Goal: Check status: Check status

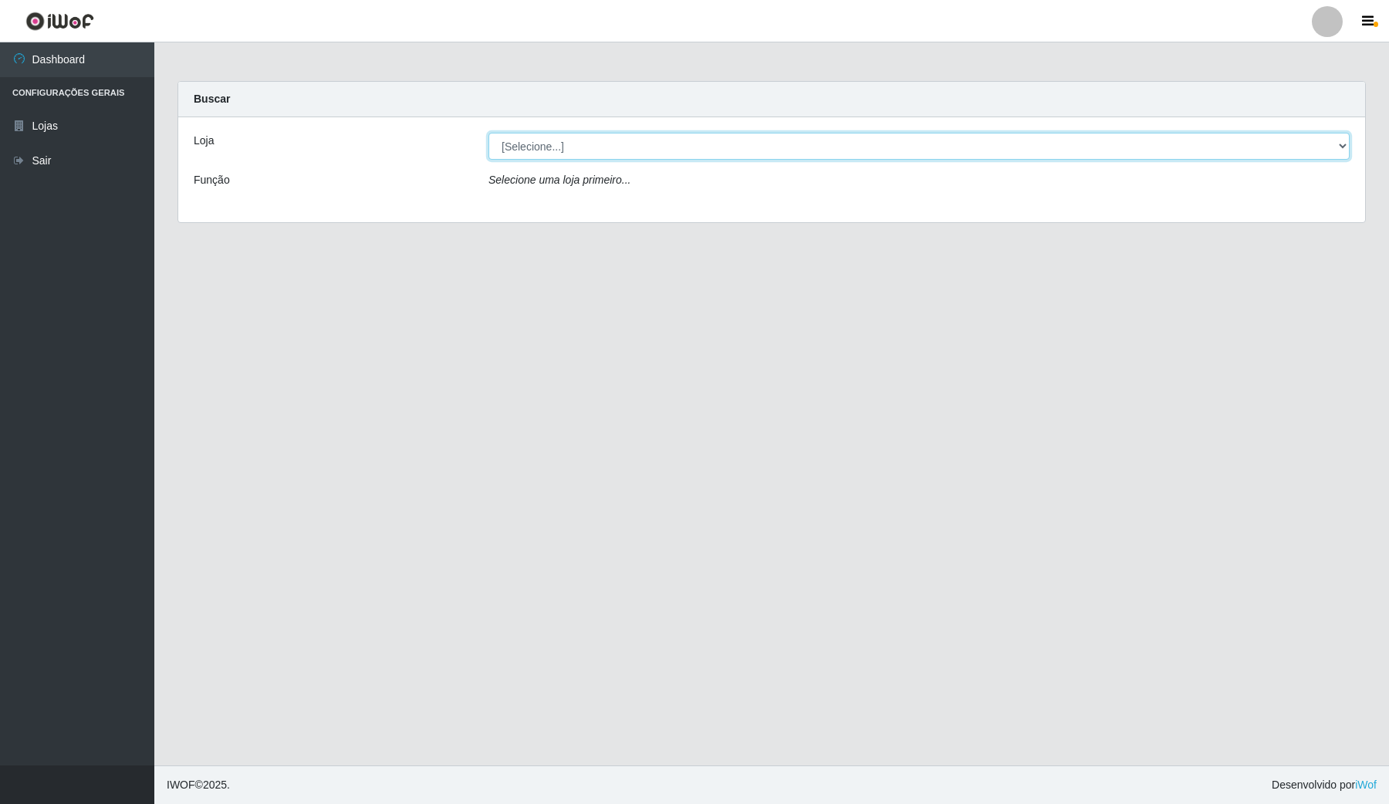
click at [1336, 147] on select "[Selecione...] Rede Compras Supermercados - LOJA 4" at bounding box center [918, 146] width 861 height 27
select select "159"
click at [488, 133] on select "[Selecione...] Rede Compras Supermercados - LOJA 4" at bounding box center [918, 146] width 861 height 27
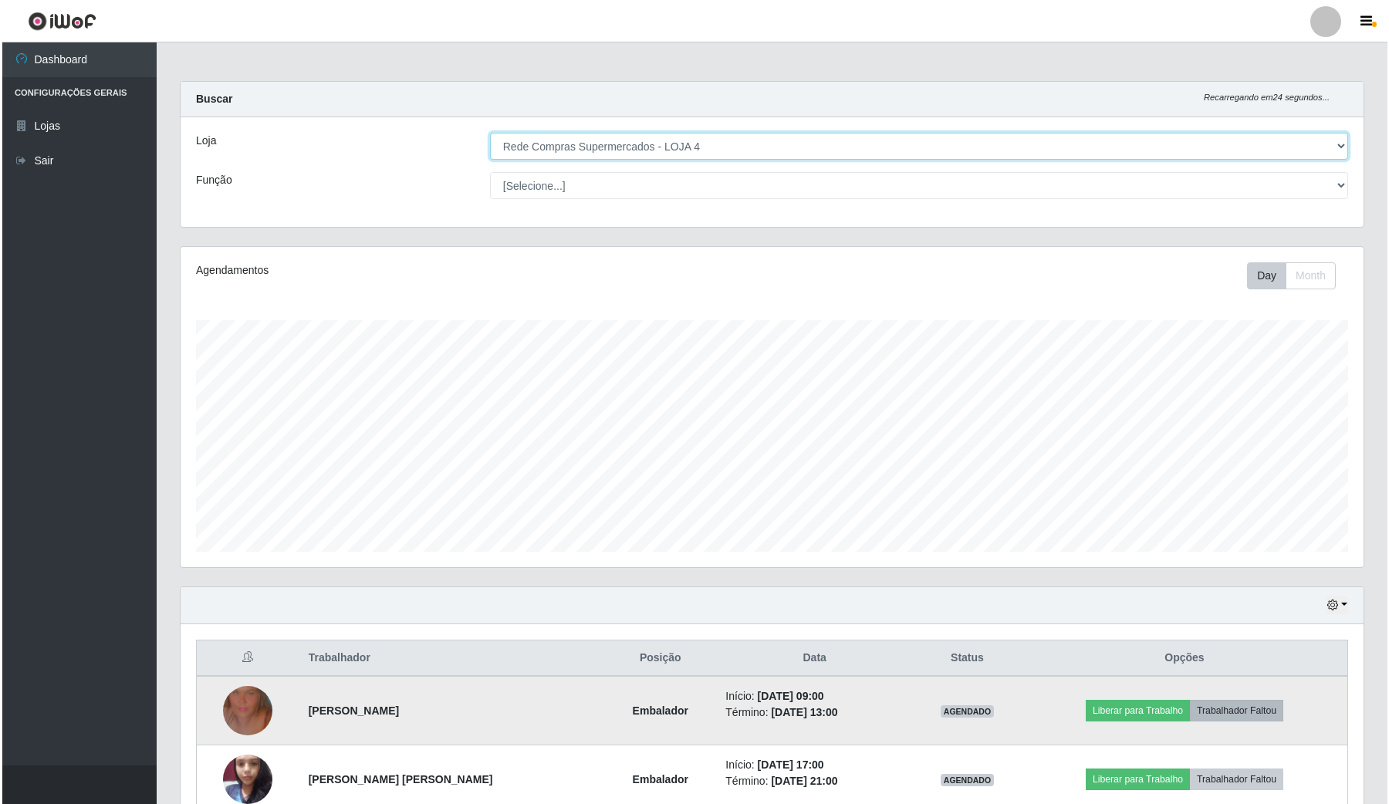
scroll to position [154, 0]
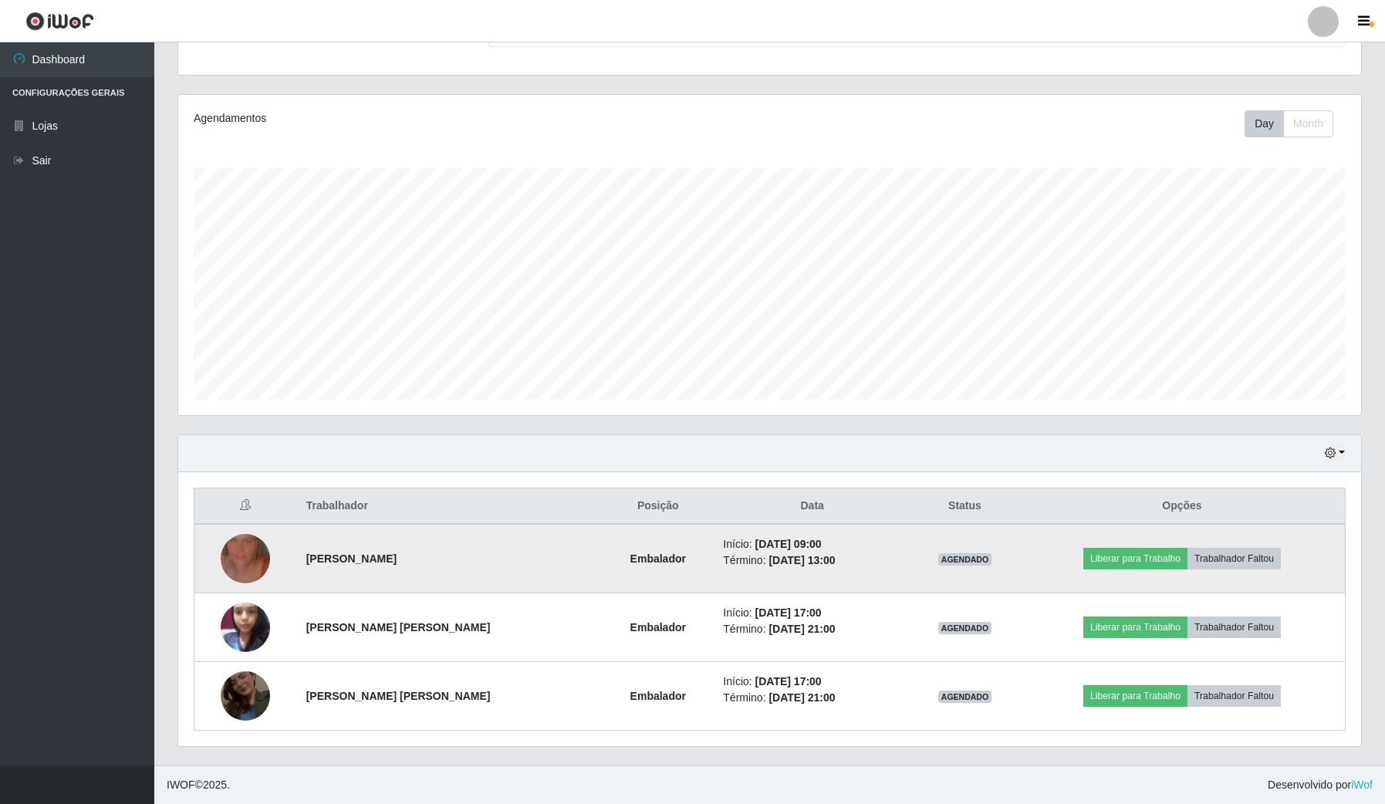
click at [255, 549] on img at bounding box center [245, 559] width 49 height 88
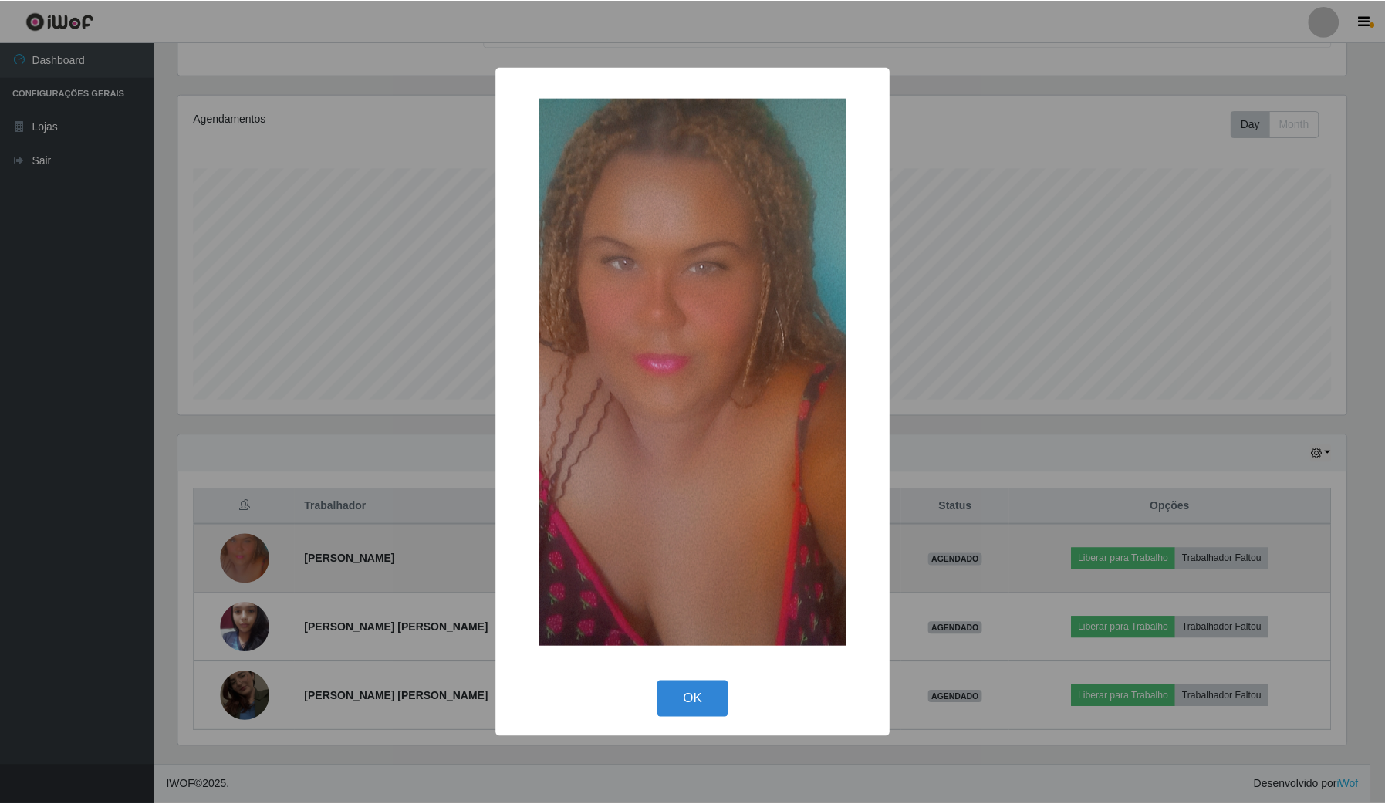
scroll to position [321, 1171]
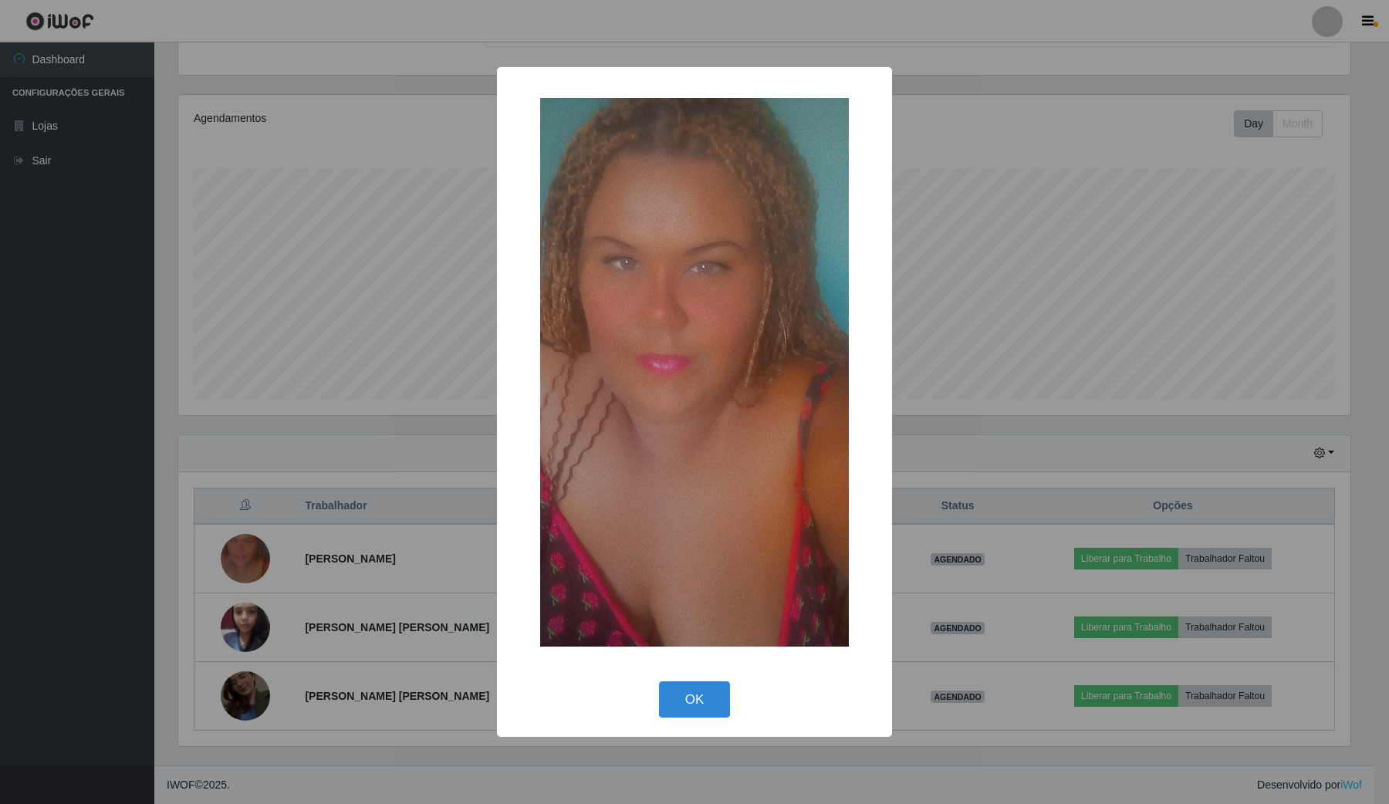
click at [78, 549] on div "× OK Cancel" at bounding box center [694, 402] width 1389 height 804
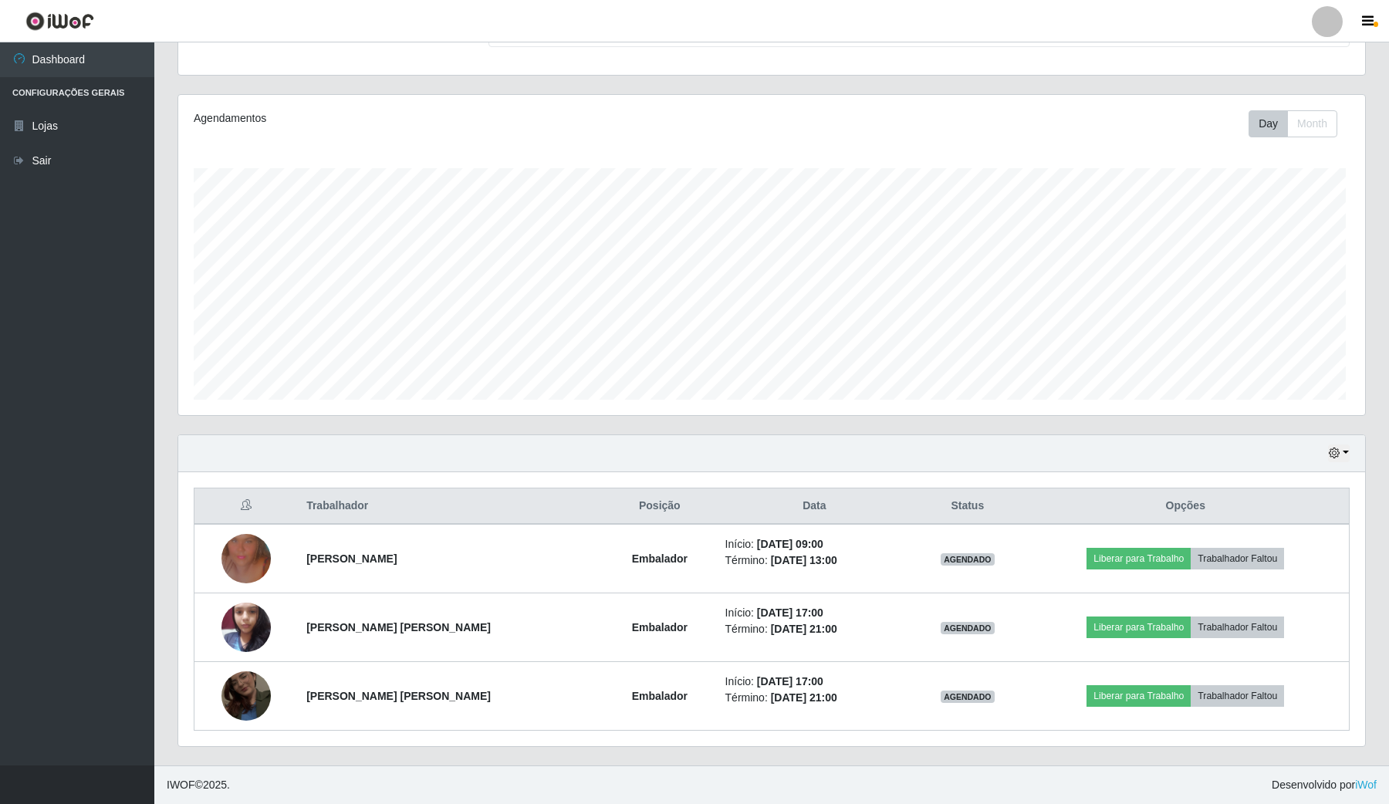
scroll to position [321, 1182]
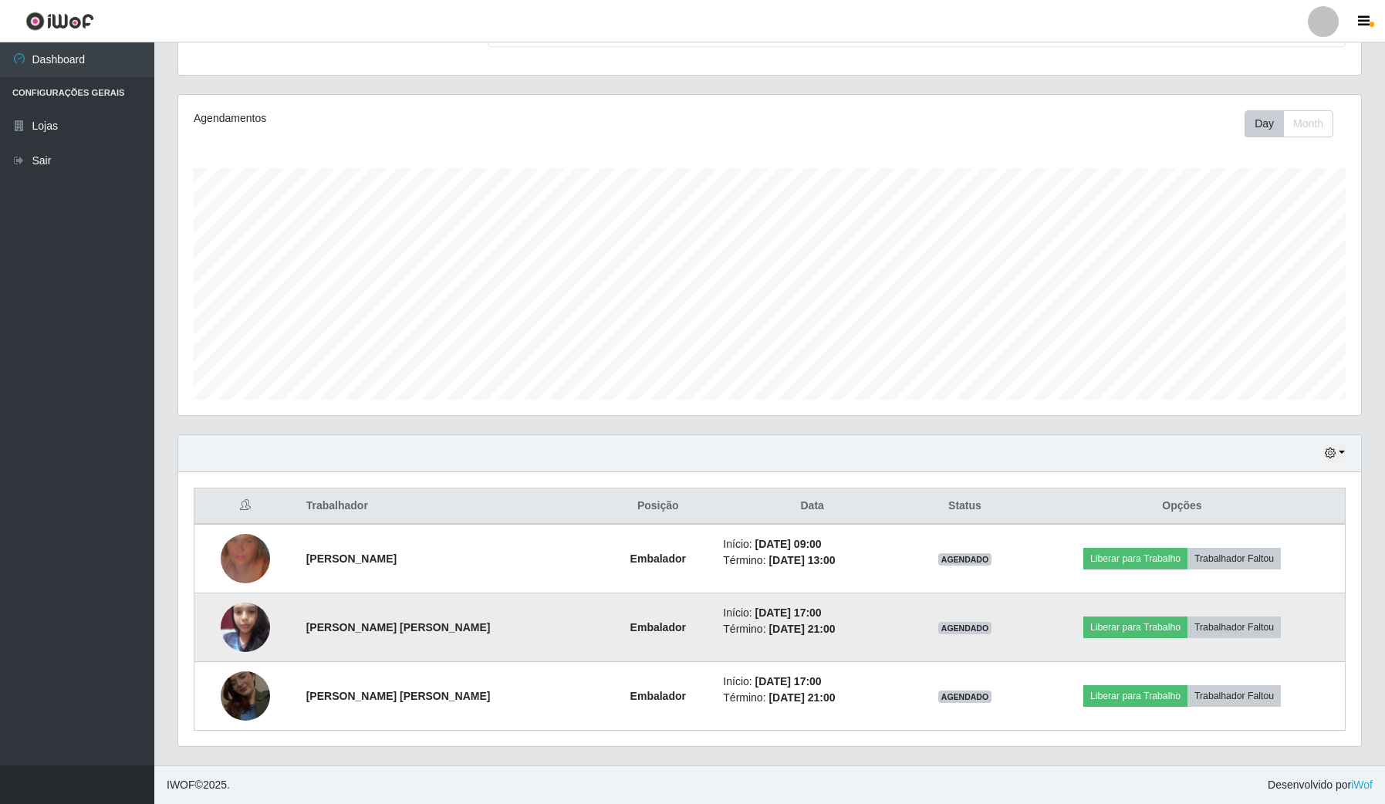
click at [248, 629] on img at bounding box center [245, 627] width 49 height 66
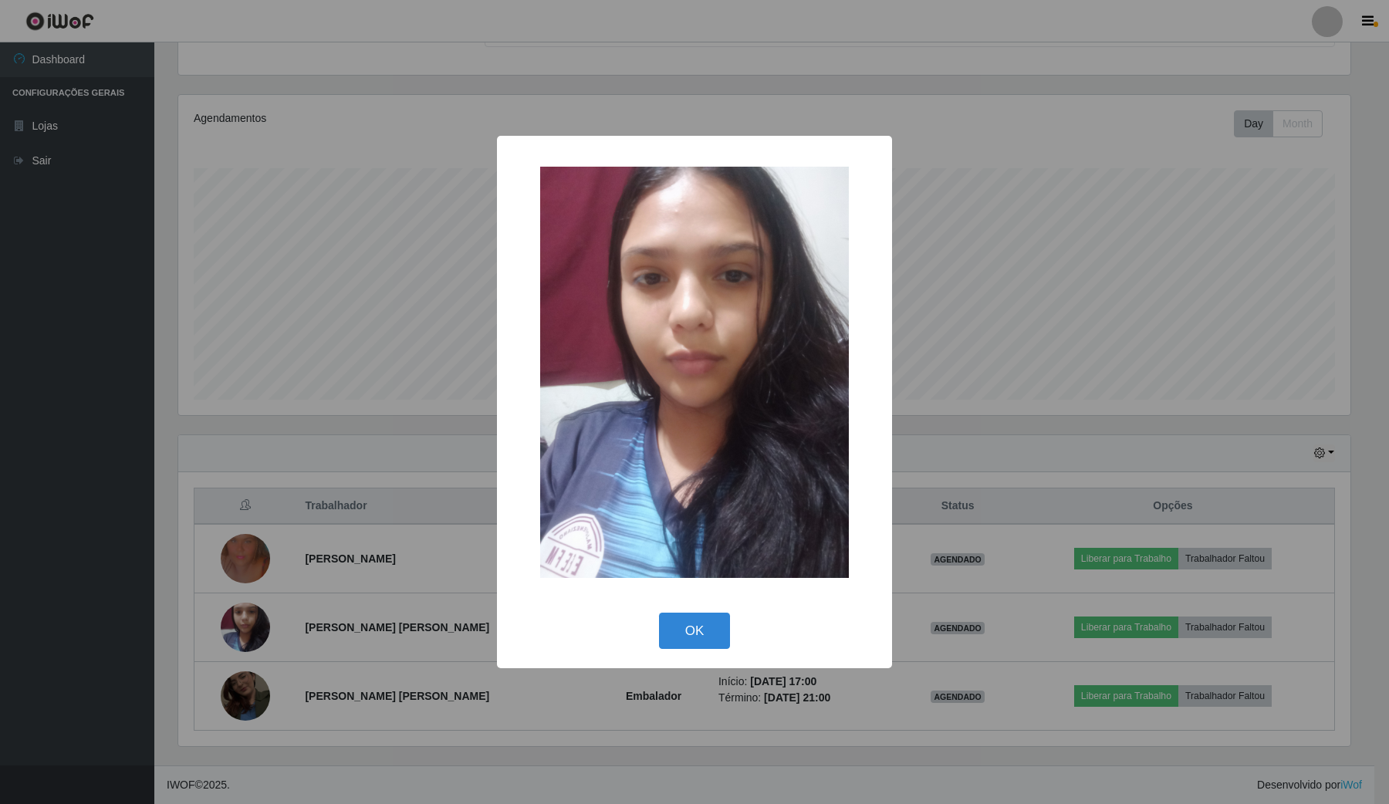
click at [64, 542] on div "× OK Cancel" at bounding box center [694, 402] width 1389 height 804
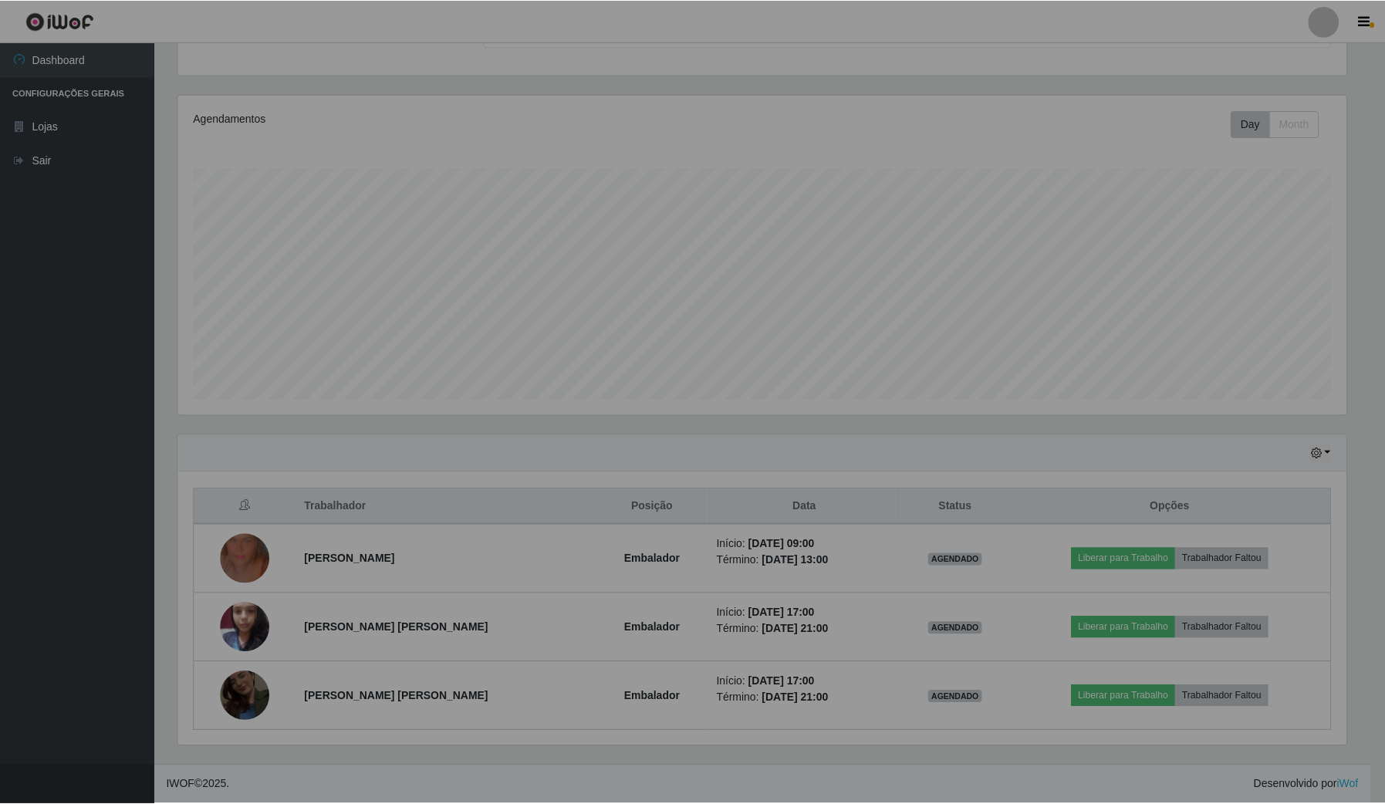
scroll to position [321, 1182]
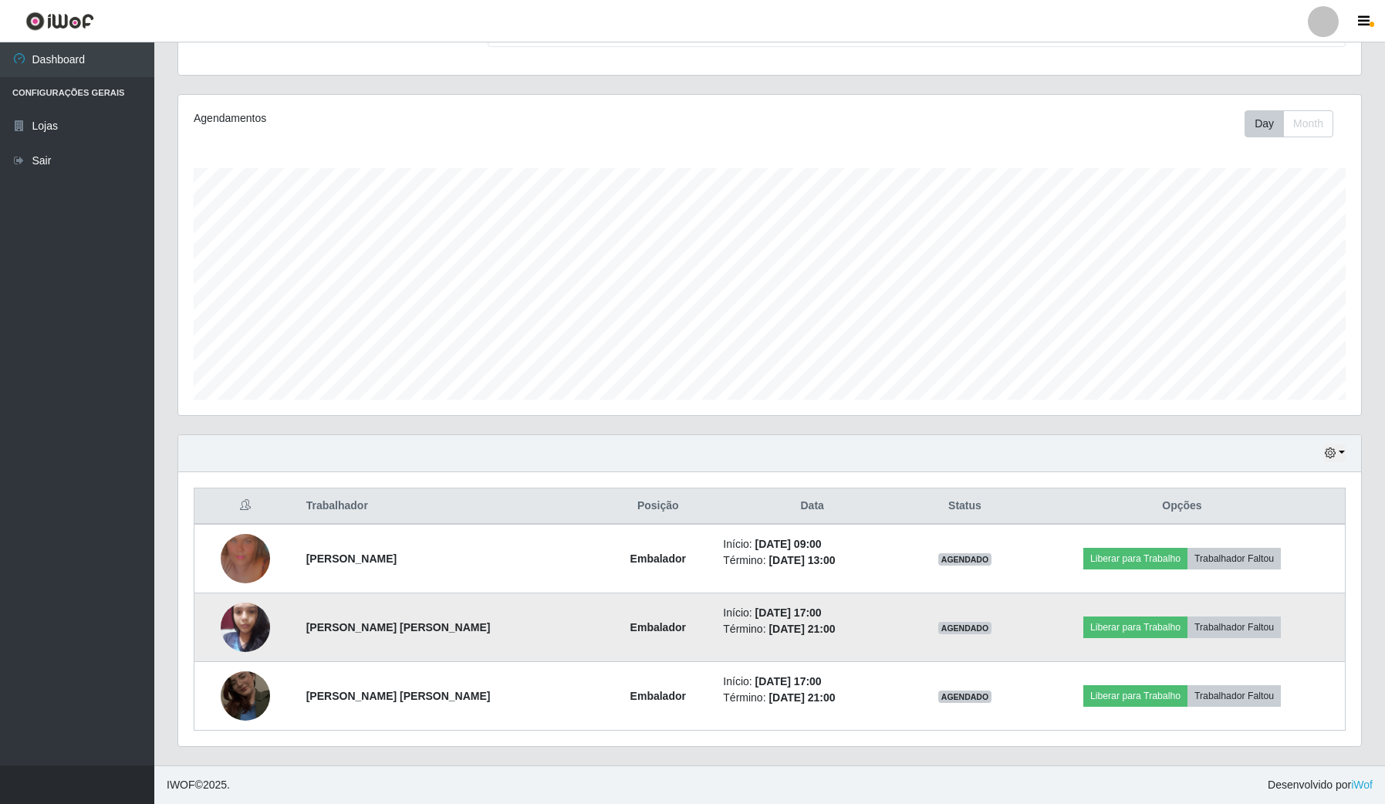
click at [238, 630] on img at bounding box center [245, 627] width 49 height 66
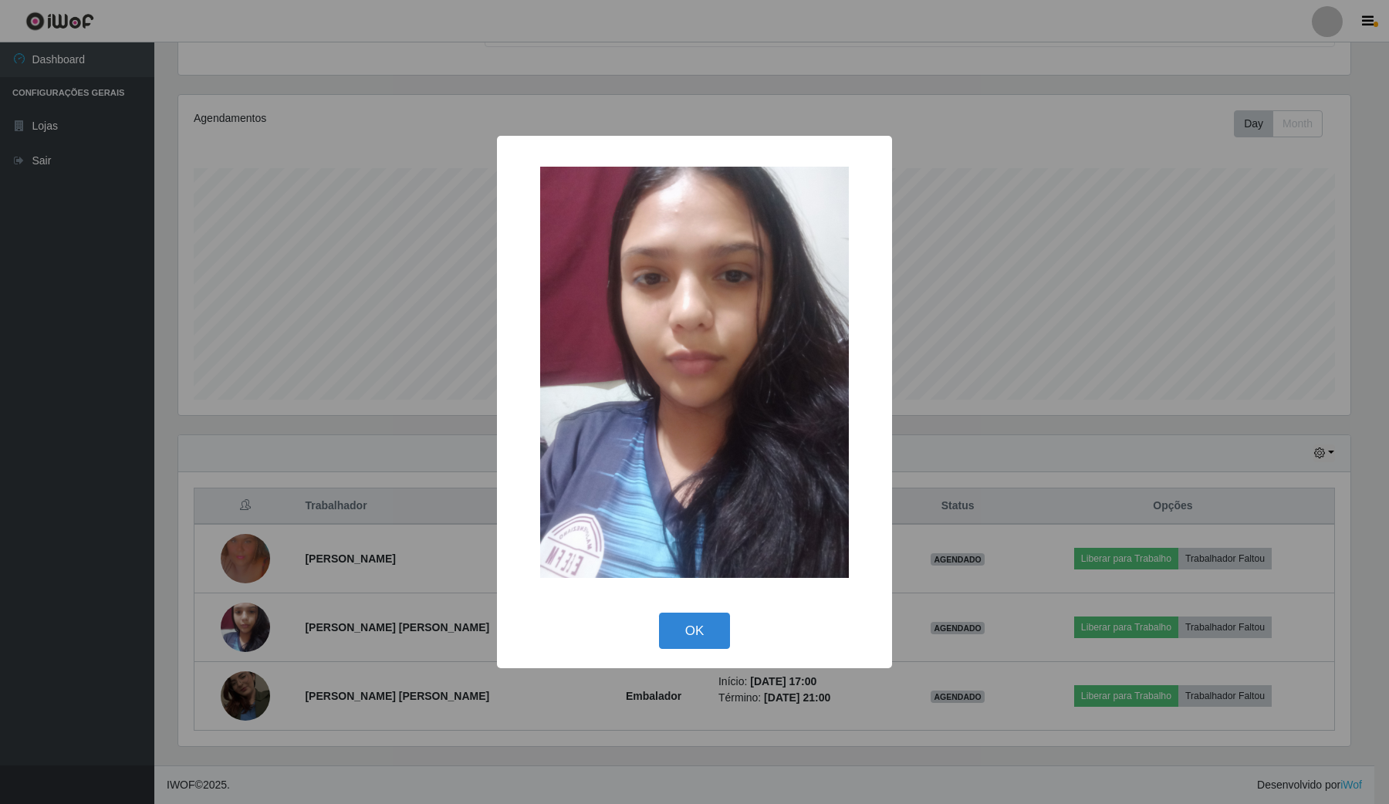
click at [52, 484] on div "× OK Cancel" at bounding box center [694, 402] width 1389 height 804
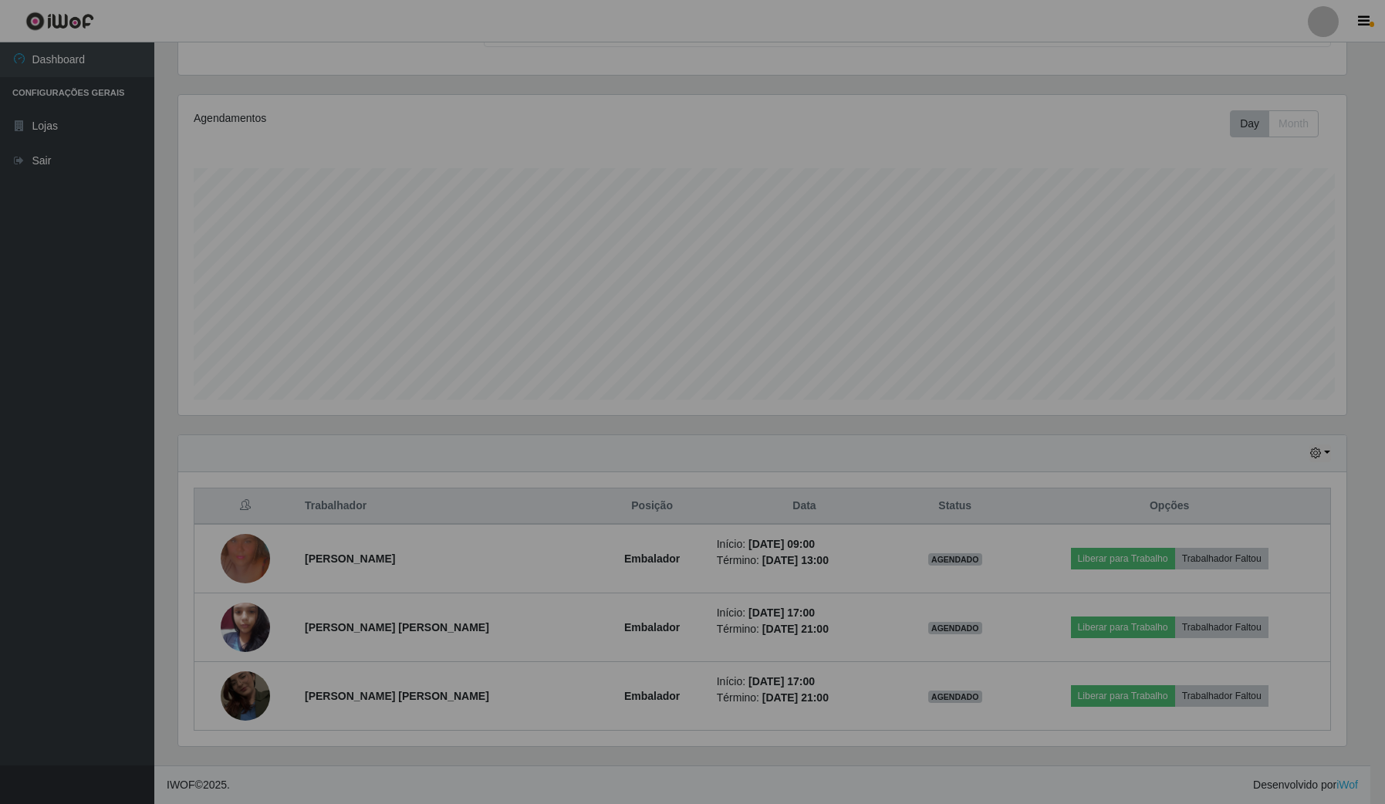
scroll to position [321, 1182]
